Goal: Information Seeking & Learning: Learn about a topic

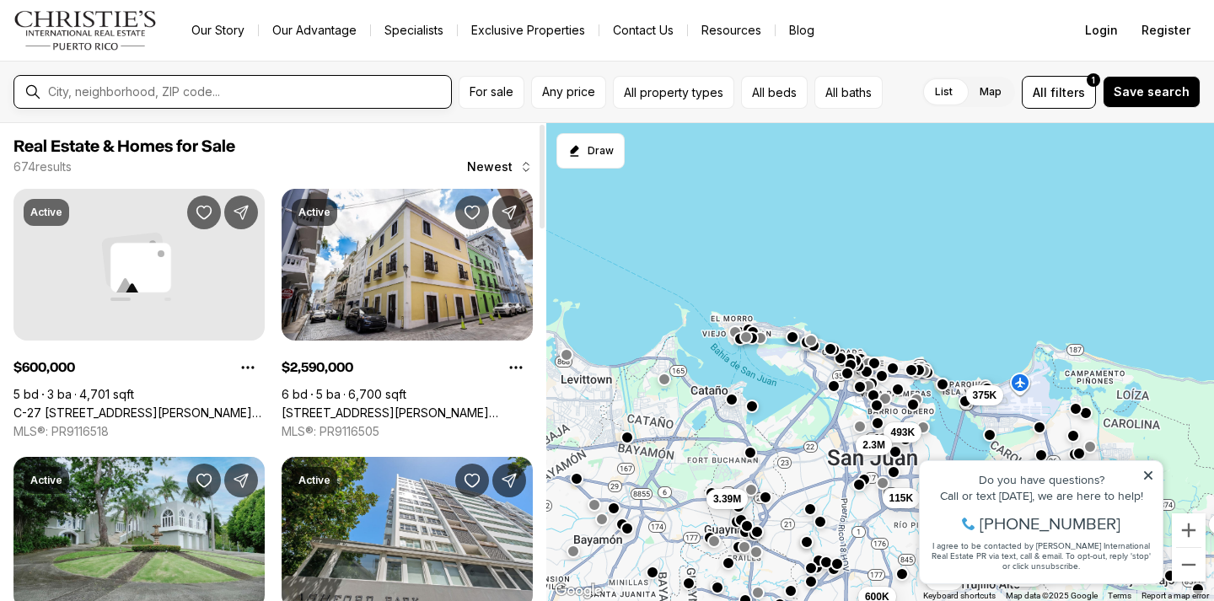
click at [192, 87] on input "text" at bounding box center [246, 91] width 396 height 13
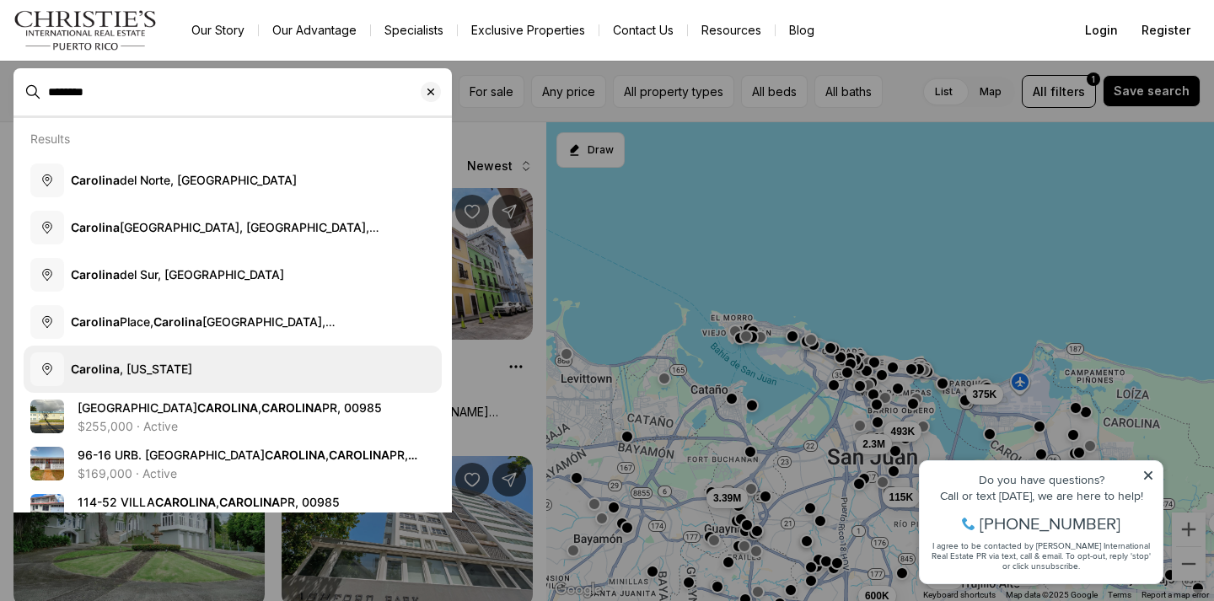
type input "********"
click at [132, 361] on span "[GEOGRAPHIC_DATA] , [US_STATE]" at bounding box center [131, 369] width 121 height 17
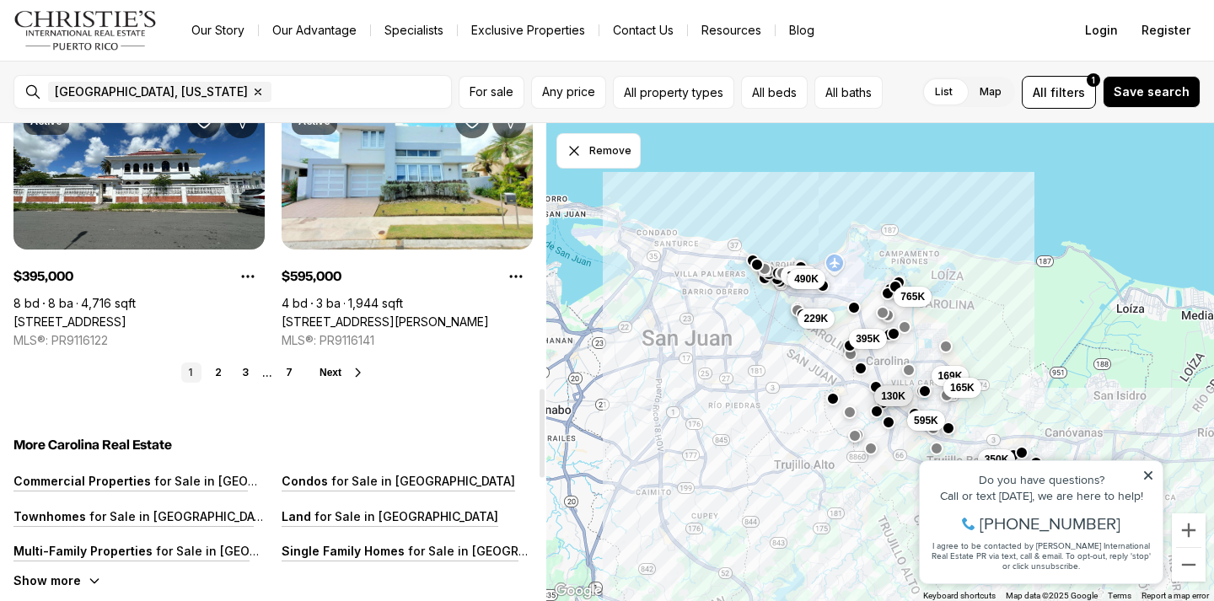
scroll to position [1434, 0]
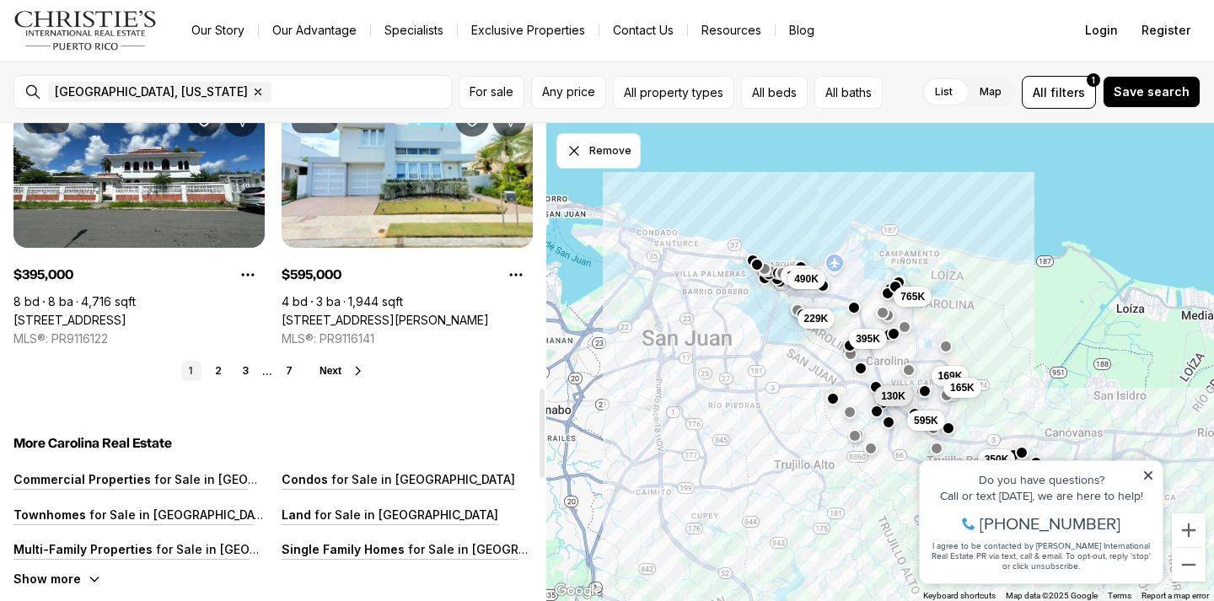
click at [334, 369] on span "Next" at bounding box center [331, 371] width 22 height 12
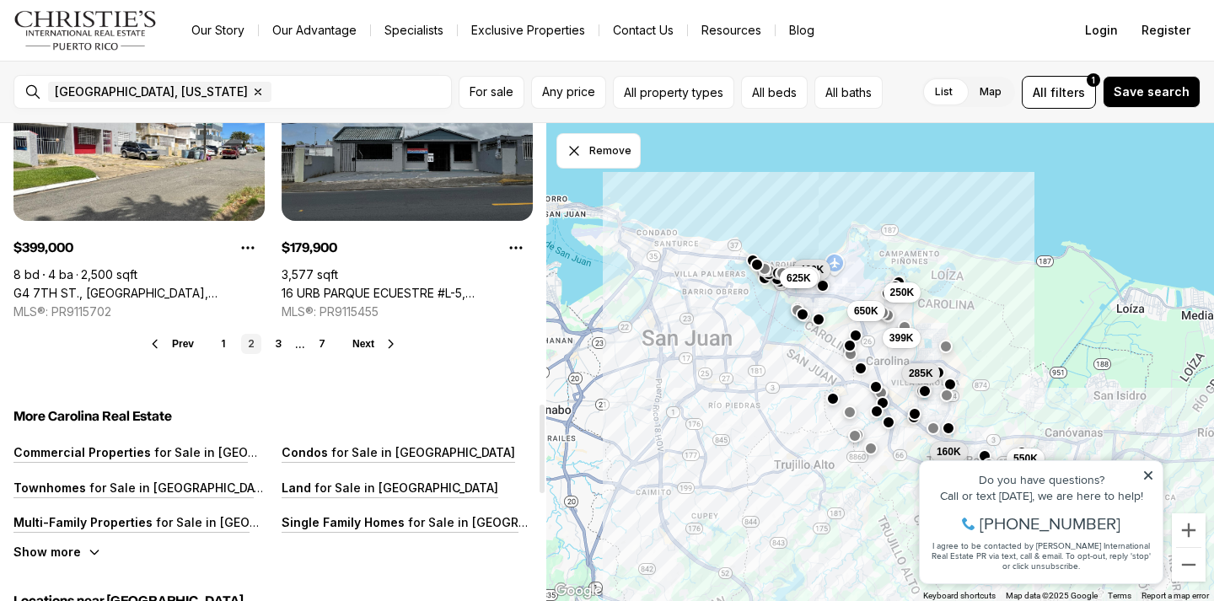
scroll to position [1518, 0]
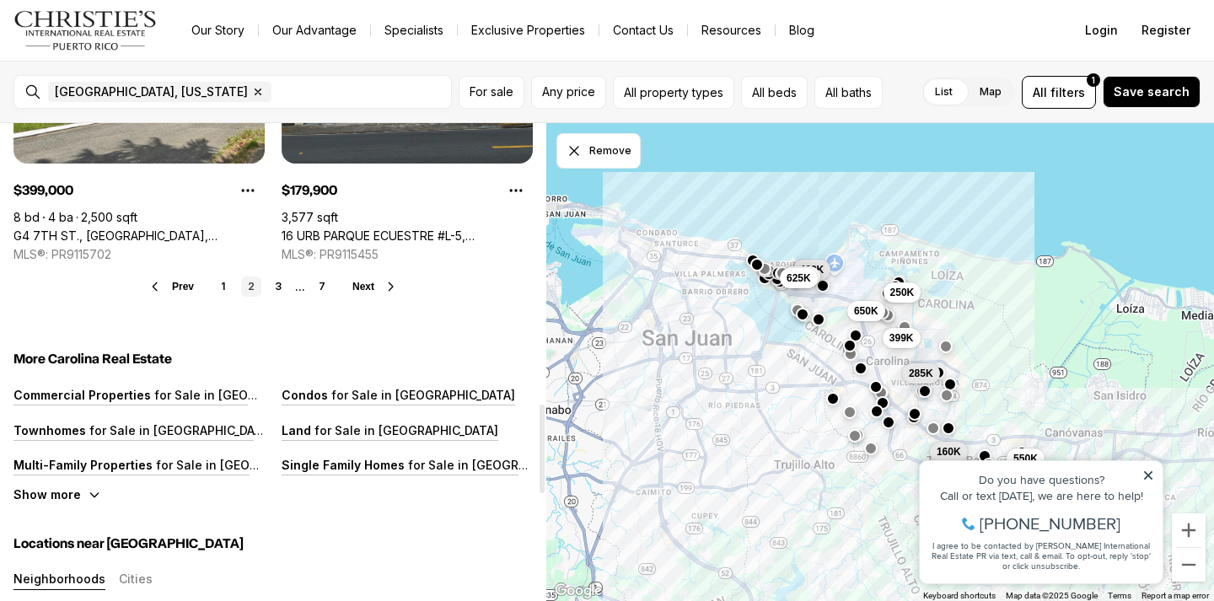
click at [374, 283] on button "Next" at bounding box center [376, 286] width 46 height 13
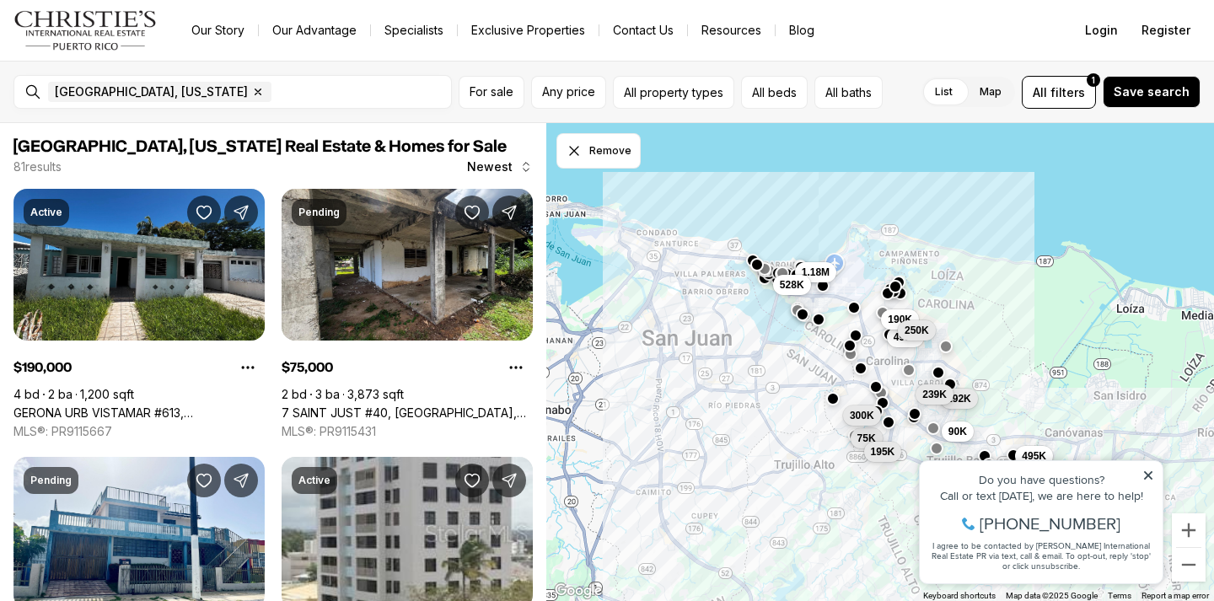
drag, startPoint x: 1145, startPoint y: 473, endPoint x: 1978, endPoint y: 893, distance: 933.1
click at [1145, 473] on icon at bounding box center [1148, 475] width 8 height 8
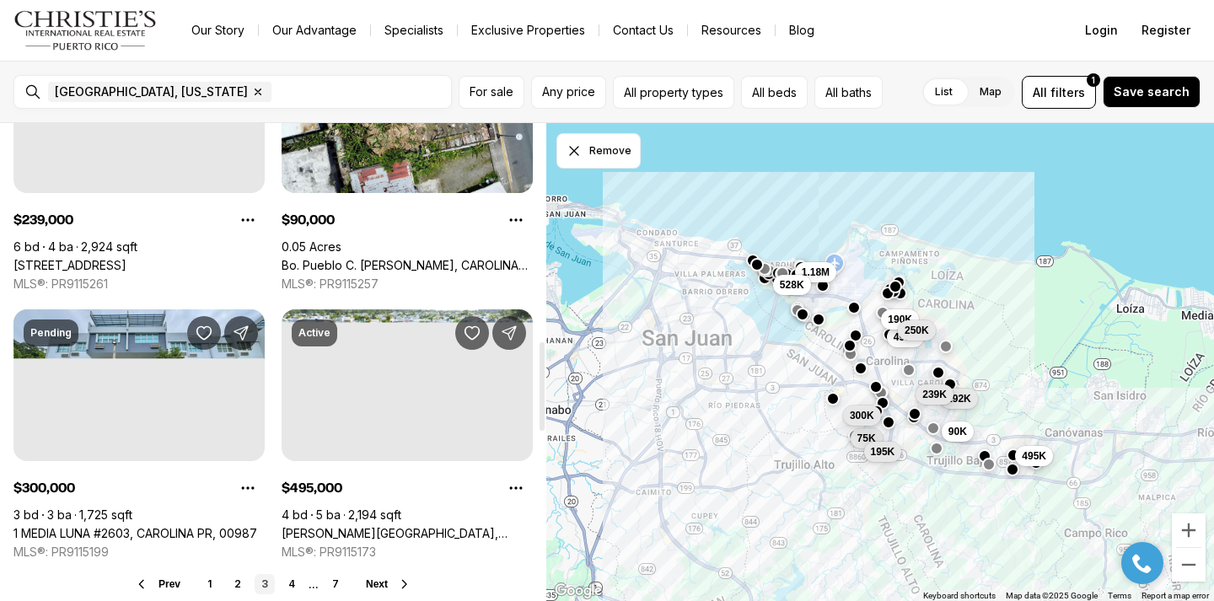
scroll to position [1265, 0]
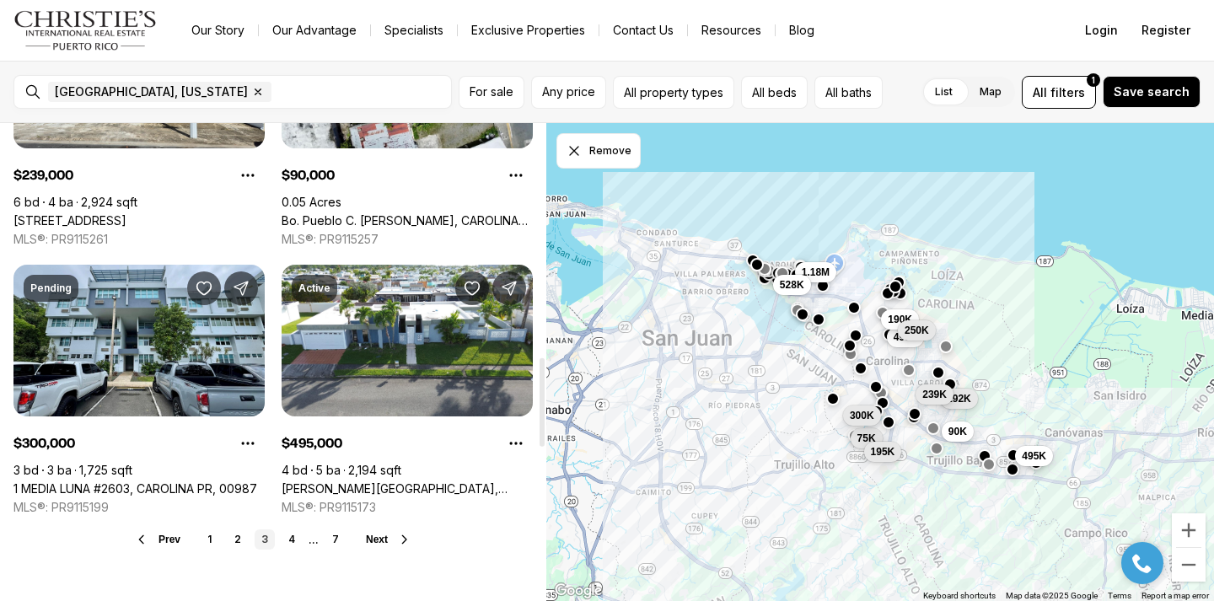
click at [371, 548] on div "Prev 1 2 3 4 ... 7 Next" at bounding box center [272, 540] width 519 height 20
click at [372, 540] on span "Next" at bounding box center [377, 540] width 22 height 12
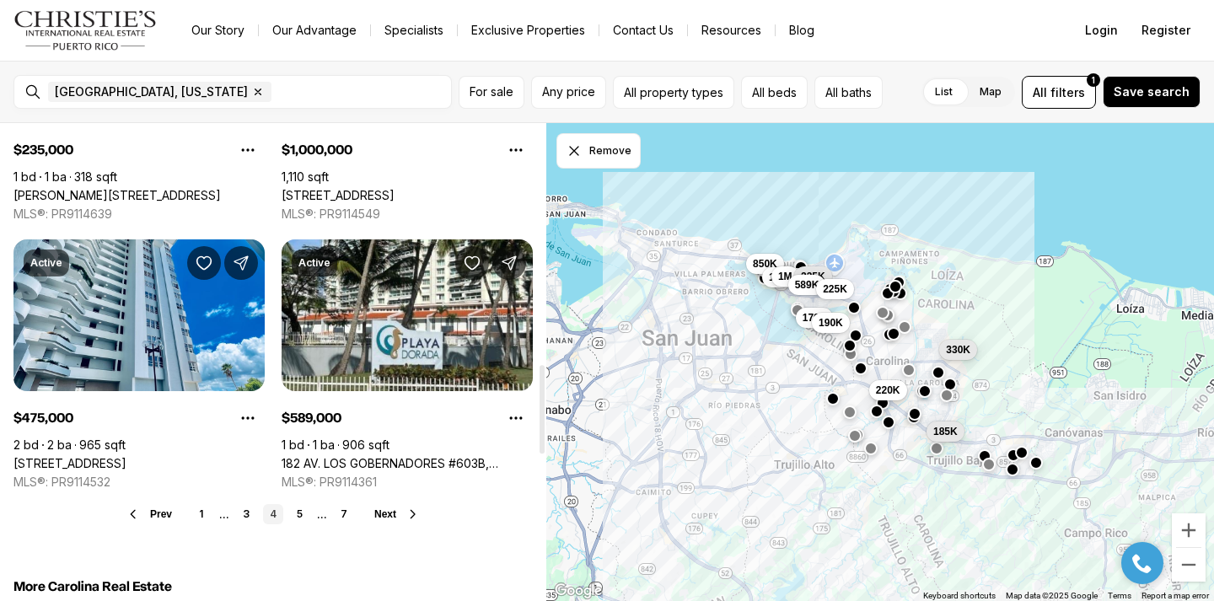
scroll to position [1349, 0]
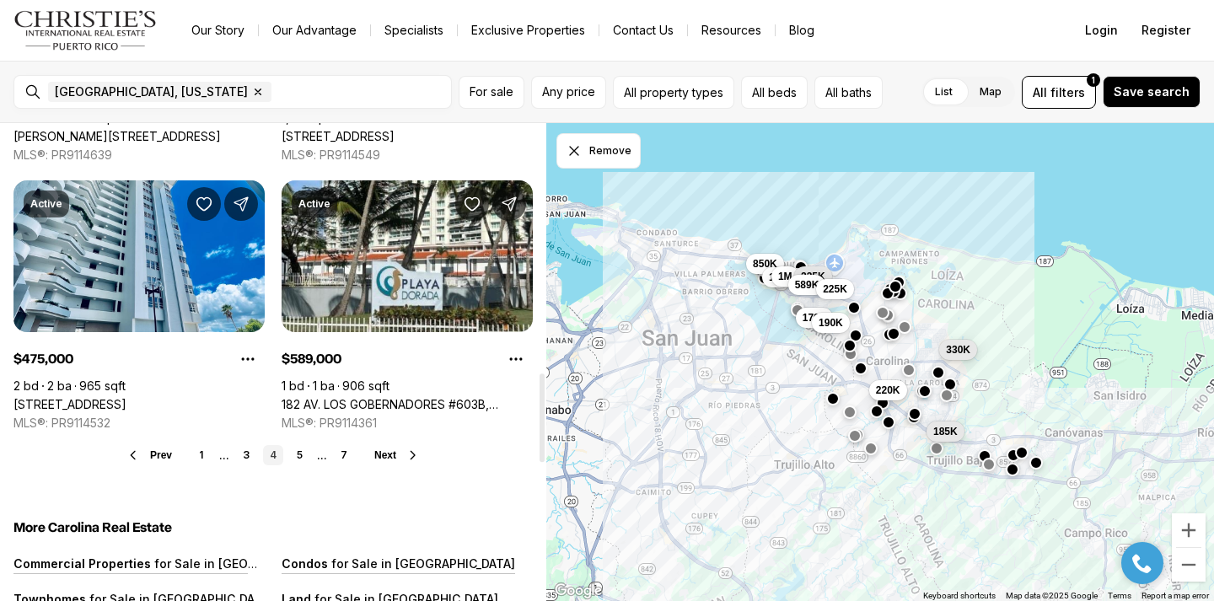
click at [374, 456] on span "Next" at bounding box center [385, 456] width 22 height 12
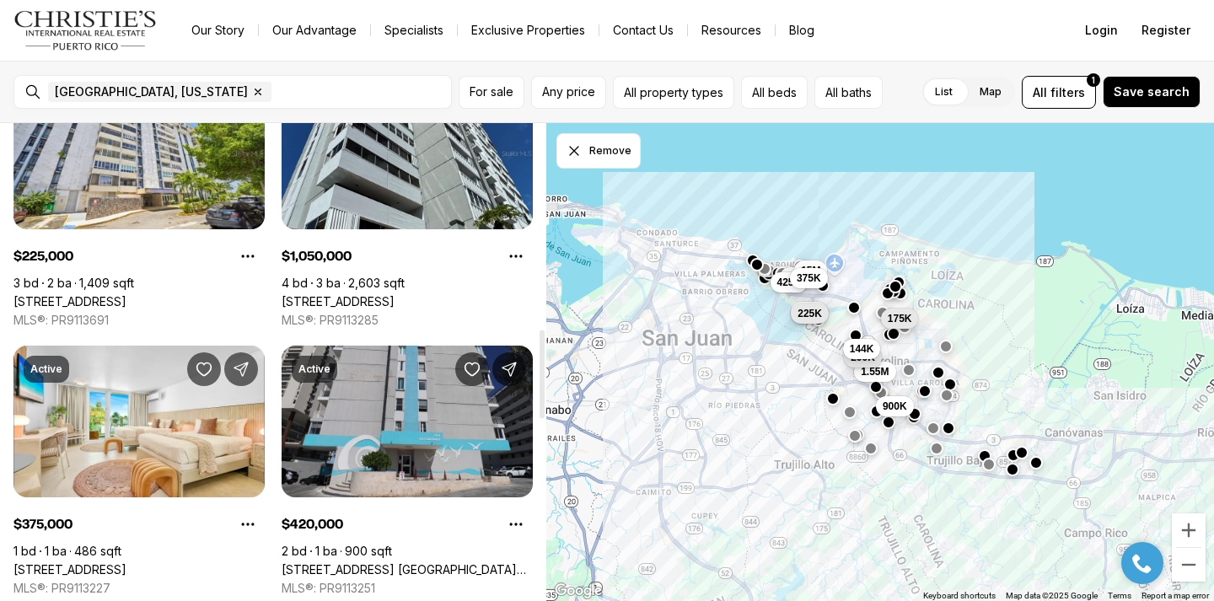
scroll to position [1265, 0]
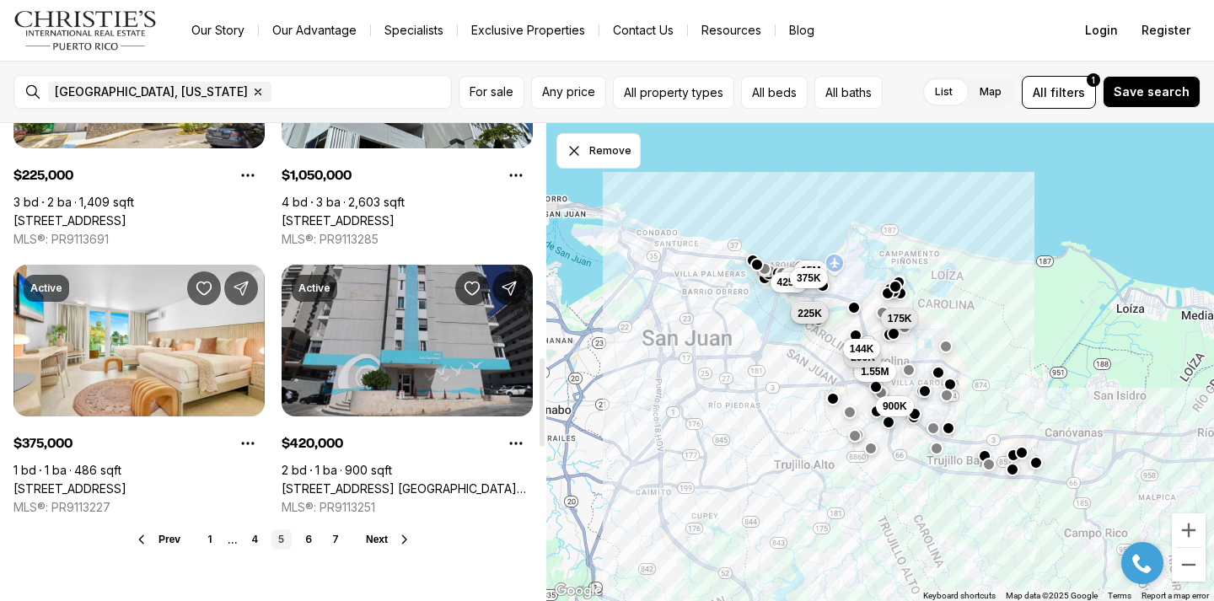
click at [380, 538] on span "Next" at bounding box center [377, 540] width 22 height 12
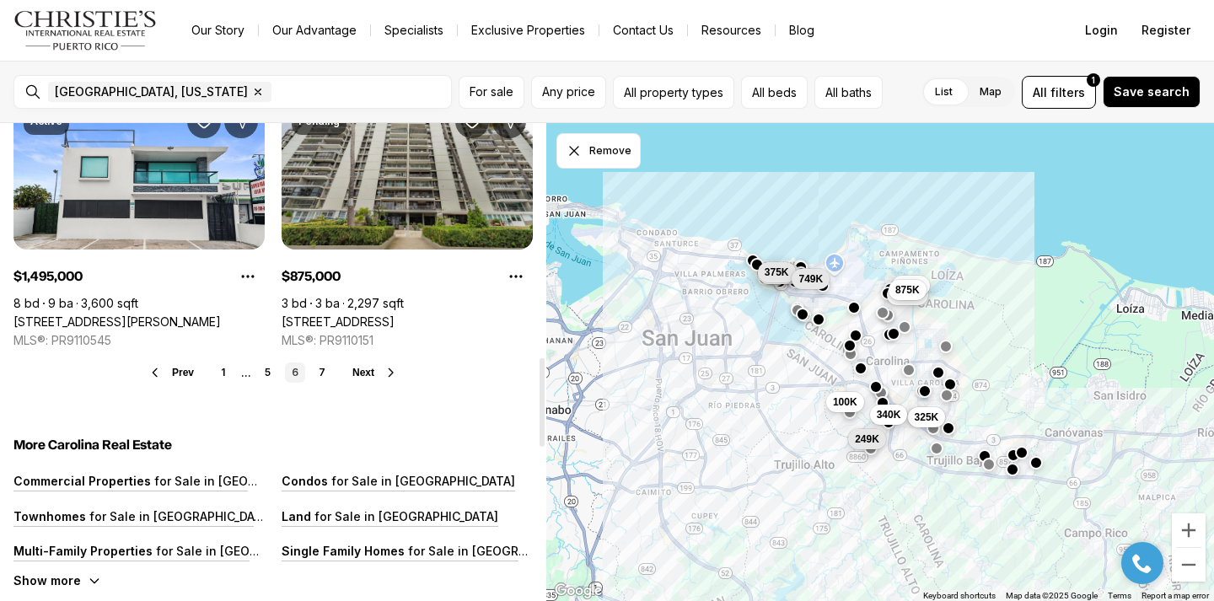
scroll to position [1434, 0]
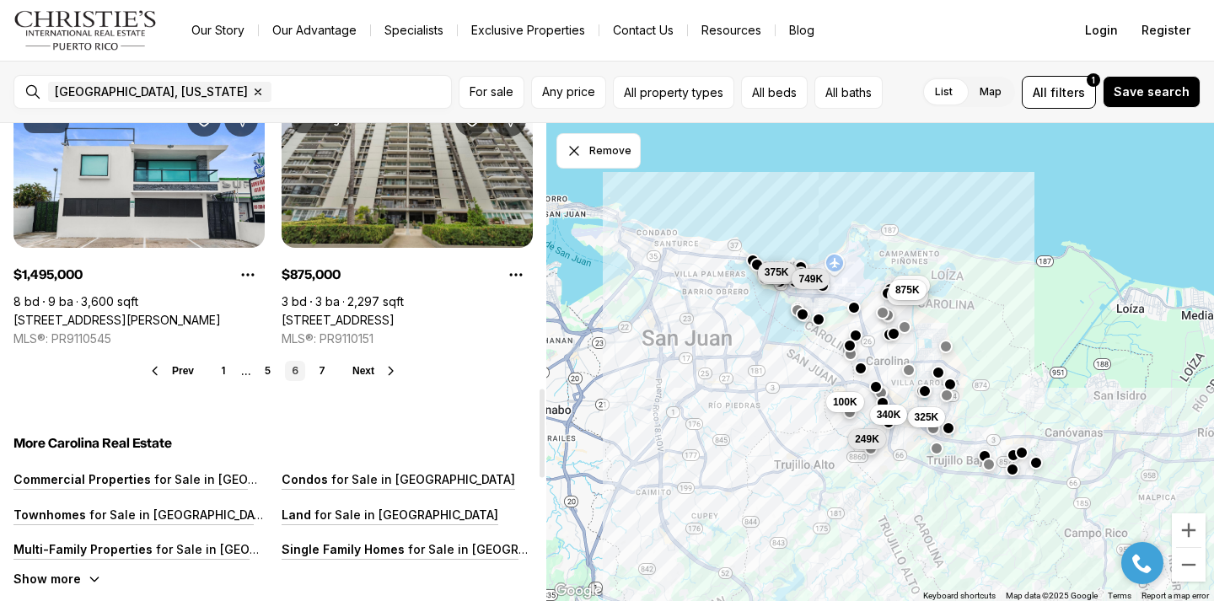
click at [362, 371] on span "Next" at bounding box center [364, 371] width 22 height 12
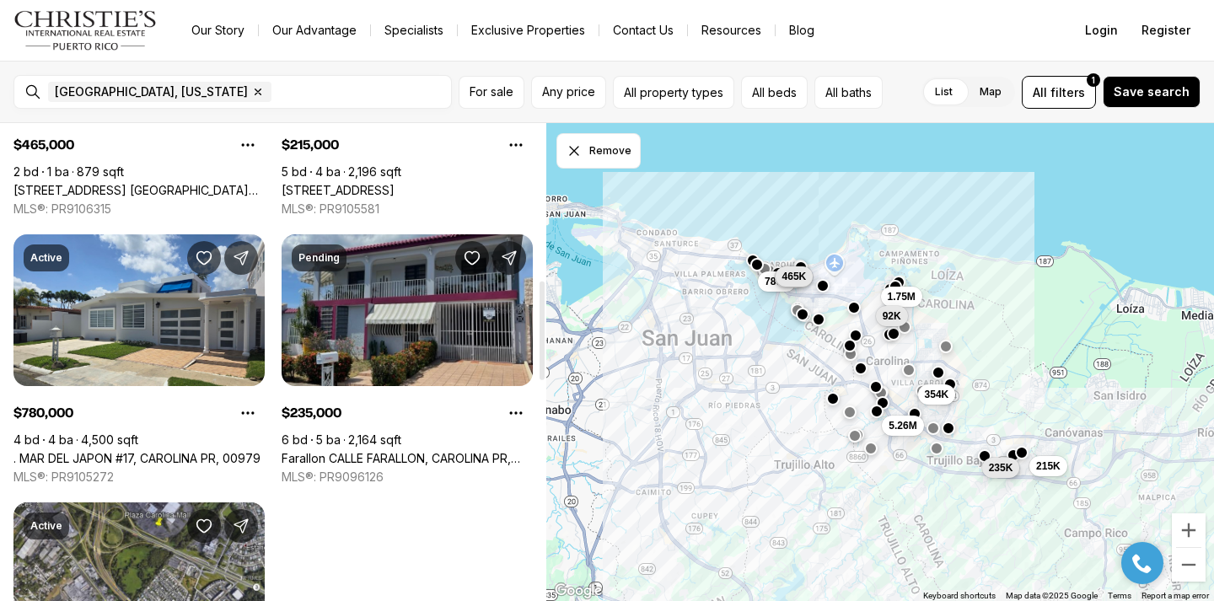
scroll to position [1012, 0]
